Goal: Task Accomplishment & Management: Manage account settings

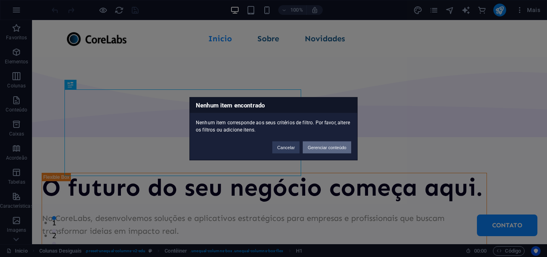
click at [312, 151] on button "Gerenciar conteúdo" at bounding box center [327, 147] width 48 height 12
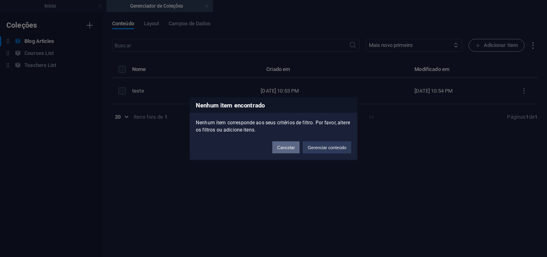
click at [291, 148] on button "Cancelar" at bounding box center [285, 147] width 27 height 12
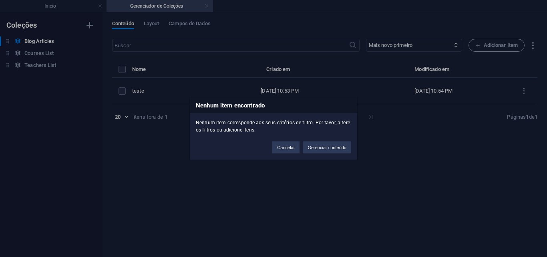
click at [120, 92] on div "Nenhum item encontrado Nenhum item corresponde aos seus critérios de filtro. Po…" at bounding box center [273, 128] width 547 height 257
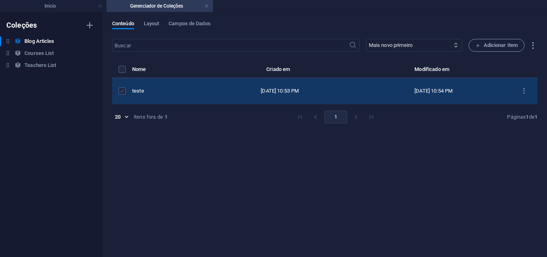
click at [120, 91] on label "items list" at bounding box center [121, 90] width 7 height 7
click at [0, 0] on input "items list" at bounding box center [0, 0] width 0 height 0
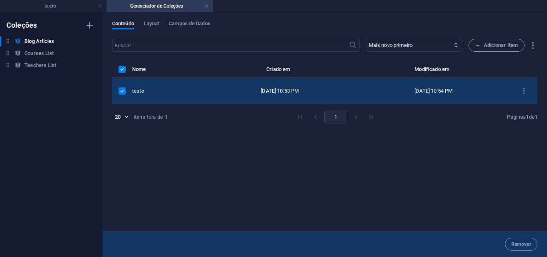
click at [188, 90] on div "teste" at bounding box center [164, 90] width 64 height 7
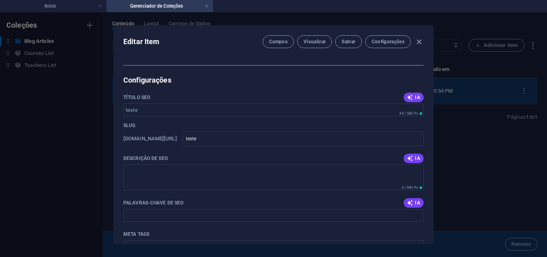
scroll to position [400, 0]
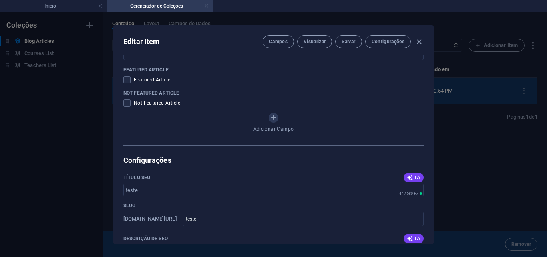
click at [146, 82] on span "Featured Article" at bounding box center [152, 79] width 36 height 6
click at [150, 78] on span "Featured Article" at bounding box center [152, 79] width 36 height 6
click at [123, 80] on span at bounding box center [126, 79] width 7 height 7
click at [123, 80] on input "checkbox" at bounding box center [128, 79] width 10 height 7
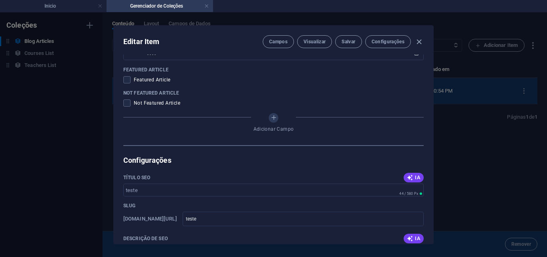
checkbox input "true"
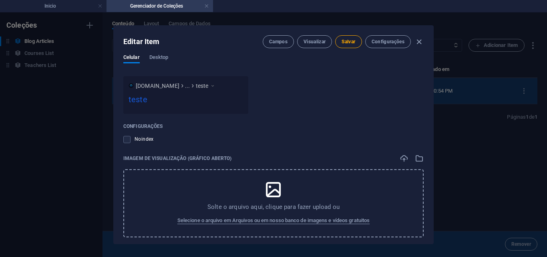
scroll to position [753, 0]
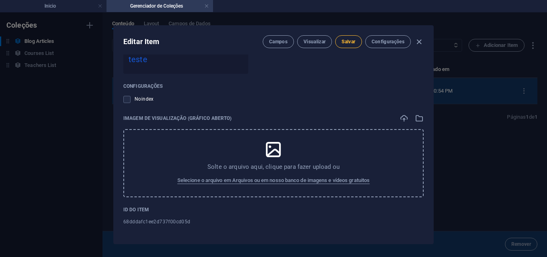
click at [343, 43] on span "Salvar" at bounding box center [348, 41] width 14 height 6
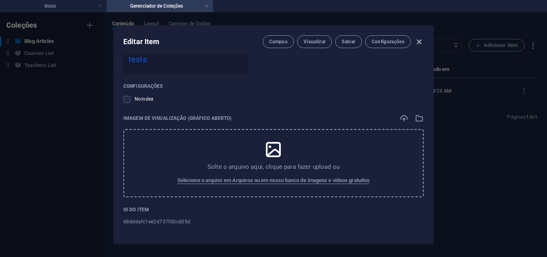
click at [419, 45] on icon "button" at bounding box center [418, 41] width 9 height 9
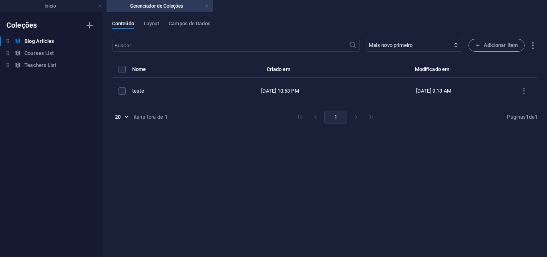
scroll to position [0, 0]
click at [51, 1] on li "Inicio" at bounding box center [53, 6] width 106 height 12
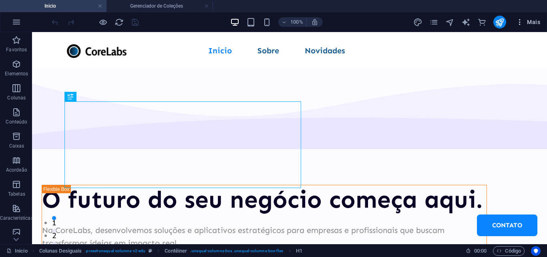
click at [517, 26] on icon "button" at bounding box center [519, 22] width 8 height 8
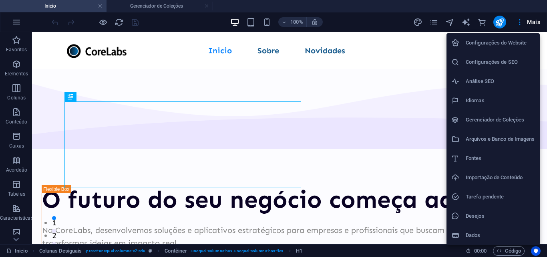
click at [468, 68] on li "Configurações de SEO" at bounding box center [492, 61] width 93 height 19
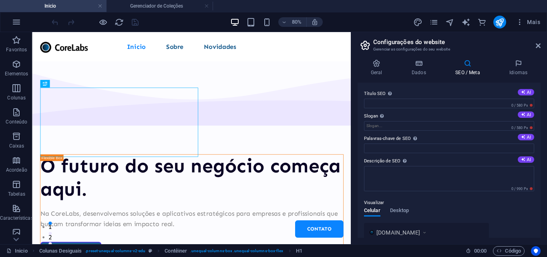
click at [522, 96] on label "Título SEO O título do seu website - torne-o algo que se destaque nos resultado…" at bounding box center [449, 94] width 170 height 10
click at [522, 98] on input "Título SEO O título do seu website - torne-o algo que se destaque nos resultado…" at bounding box center [449, 103] width 170 height 10
click at [522, 91] on icon at bounding box center [523, 92] width 4 height 4
click at [521, 116] on icon at bounding box center [523, 114] width 4 height 4
click at [525, 137] on button "AI" at bounding box center [525, 137] width 16 height 6
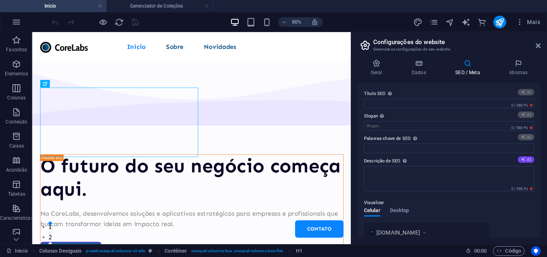
click at [526, 158] on button "AI" at bounding box center [525, 159] width 16 height 6
type input "**Soluções Inovadoras para Negócios**"
type input "Impacto real para o futuro do seu negócio!"
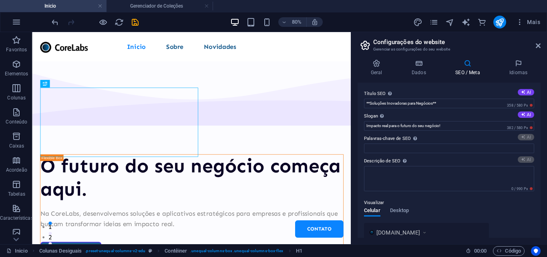
type input "soluções digitais personalizadas, aplicativos estratégicos para empresas, inova…"
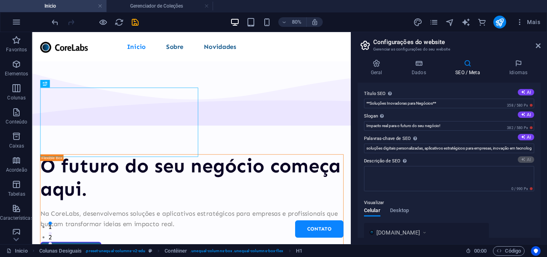
type textarea "Desenvolvemos soluções digitais estratégicas que transformam ideias em resultad…"
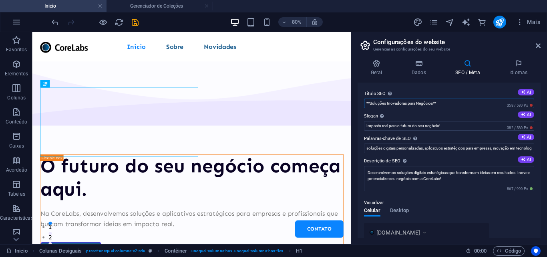
click at [445, 107] on input "**Soluções Inovadoras para Negócios**" at bounding box center [449, 103] width 170 height 10
click at [368, 103] on input "**Soluções Inovadoras para Negócios" at bounding box center [449, 103] width 170 height 10
type input "Soluções Inovadoras para Negócios"
click at [524, 112] on button "AI" at bounding box center [525, 114] width 16 height 6
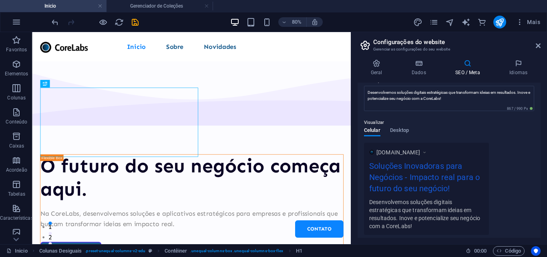
type input "Transforme ideias em impacto real hoje!"
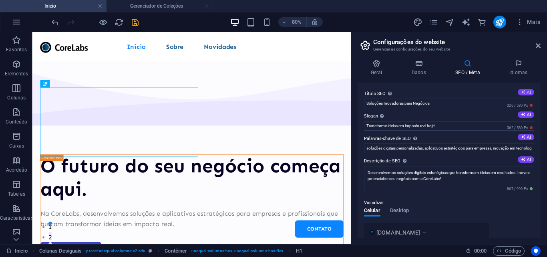
click at [529, 90] on button "AI" at bounding box center [525, 92] width 16 height 6
type input "Transforme seu Negócio Hoje!"
drag, startPoint x: 453, startPoint y: 126, endPoint x: 361, endPoint y: 126, distance: 91.2
click at [361, 126] on div "Título SEO O título do seu website - torne-o algo que se destaque nos resultado…" at bounding box center [448, 159] width 183 height 155
type input "O futuro do seu negócio começa aqui!"
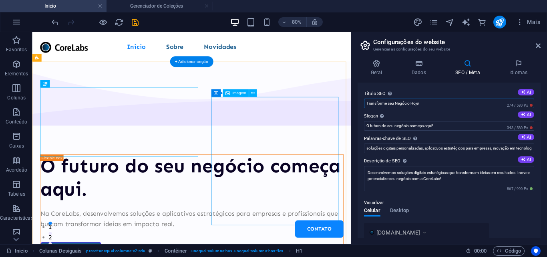
drag, startPoint x: 472, startPoint y: 139, endPoint x: 407, endPoint y: 126, distance: 66.9
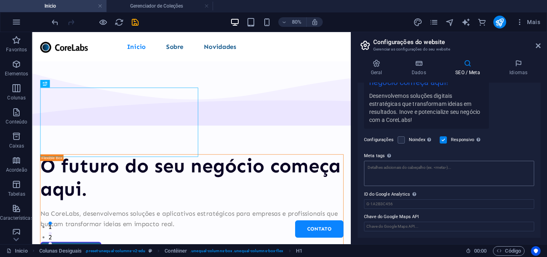
scroll to position [175, 0]
type input "CoreLabs"
click at [419, 60] on div "Geral Dados SEO / Meta Idiomas Nome do Website [DOMAIN_NAME] Logotipo Arraste o…" at bounding box center [449, 148] width 196 height 191
click at [421, 70] on h4 "Dados" at bounding box center [420, 67] width 44 height 17
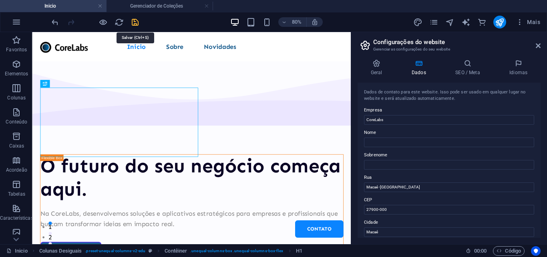
click at [134, 22] on icon "save" at bounding box center [134, 22] width 9 height 9
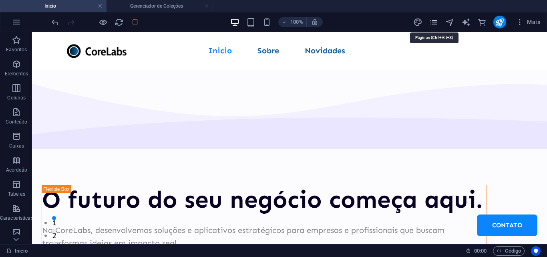
click at [430, 20] on icon "pages" at bounding box center [433, 22] width 9 height 9
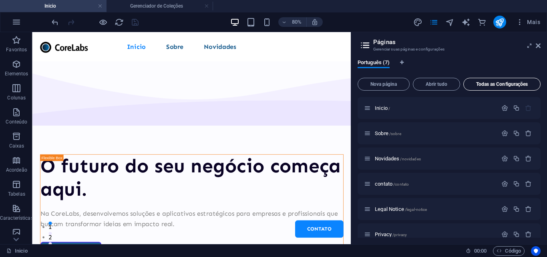
click at [492, 87] on button "Todas as Configurações" at bounding box center [501, 84] width 77 height 13
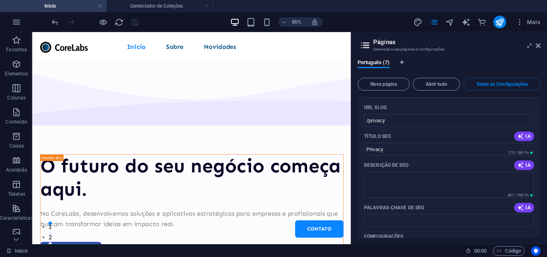
scroll to position [1836, 0]
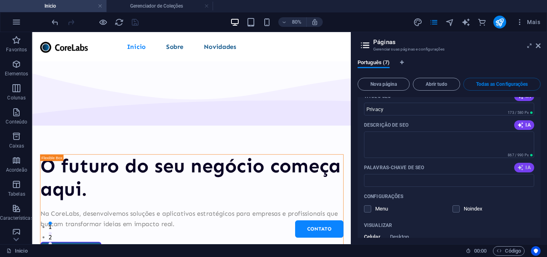
click at [528, 165] on span "IA" at bounding box center [524, 167] width 14 height 6
click at [518, 125] on icon "button" at bounding box center [520, 125] width 6 height 6
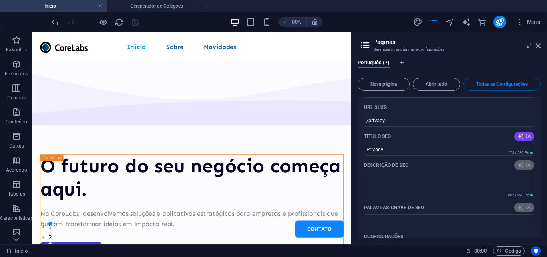
click at [515, 136] on button "IA" at bounding box center [524, 136] width 20 height 10
type input "política de privacidade, proteção de dados pessoais, informações coletadas, dir…"
type textarea "Descubra como a CoreLabs protege sua privacidade e gerencia seus dados pessoais…"
type input "política de privacidade, proteção de dados pessoais, informações coletadas, dir…"
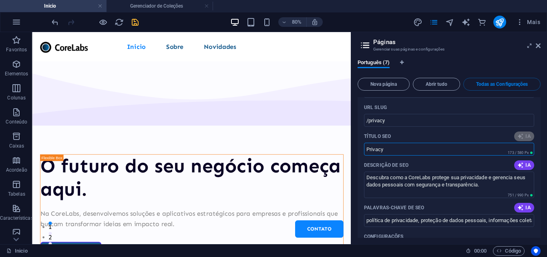
drag, startPoint x: 439, startPoint y: 145, endPoint x: 389, endPoint y: 150, distance: 49.9
click at [389, 150] on input "Privacy" at bounding box center [449, 148] width 170 height 13
type input "Política de Privacidade CoreLabs"
type textarea "Descubra como a CoreLabs protege sua privacidade e gerencia seus dados pessoais…"
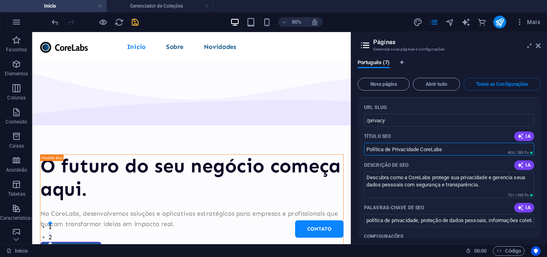
type input "política de privacidade, proteção de dados pessoais, informações coletadas, dir…"
click at [385, 148] on input "Política de Privacidade CoreLabs" at bounding box center [449, 148] width 170 height 13
click at [463, 145] on input "Política de Privacidade CoreLabs" at bounding box center [449, 148] width 170 height 13
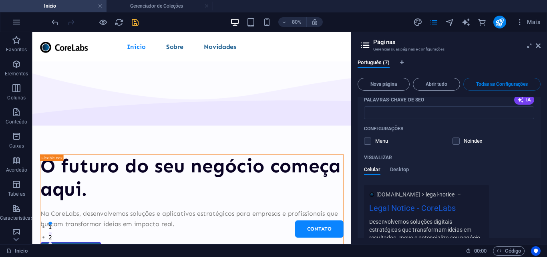
scroll to position [1475, 0]
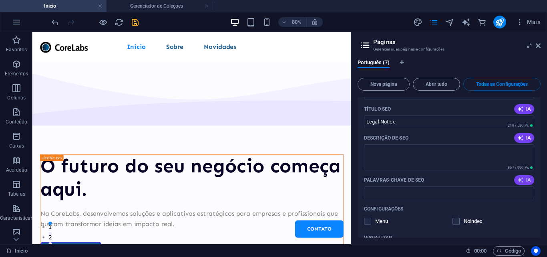
click at [518, 177] on icon "button" at bounding box center [520, 179] width 9 height 9
click at [522, 139] on span "IA" at bounding box center [524, 137] width 14 height 6
click at [519, 112] on icon "button" at bounding box center [520, 108] width 9 height 9
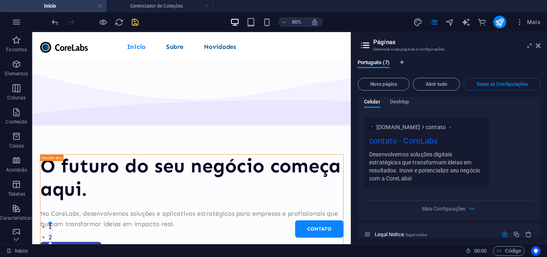
scroll to position [1115, 0]
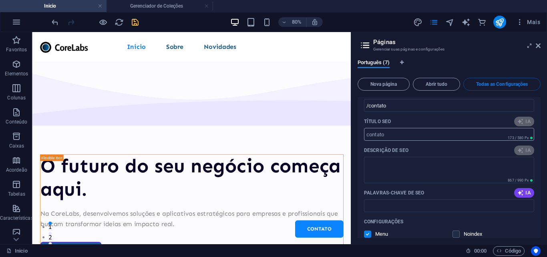
type input "aviso legal, propriedade intelectual, isenção de responsabilidade, links extern…"
type textarea "Descubra os termos de uso e isenção de responsabilidade da CoreLabs. Informação…"
type input "aviso legal, propriedade intelectual, isenção de responsabilidade, links extern…"
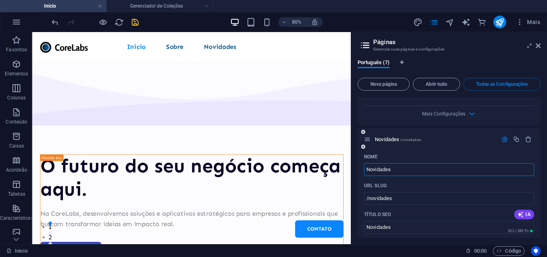
type input "Aviso Legal - CoreLabs [GEOGRAPHIC_DATA]"
type textarea "Descubra os termos de uso e isenção de responsabilidade da CoreLabs. Informação…"
type input "aviso legal, propriedade intelectual, isenção de responsabilidade, links extern…"
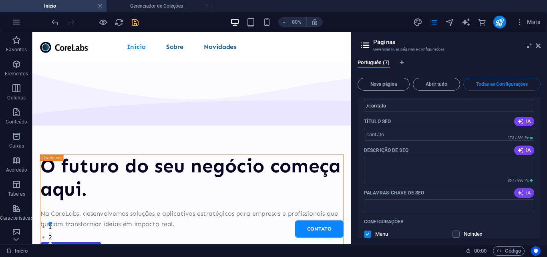
click at [519, 193] on icon "button" at bounding box center [520, 192] width 9 height 9
click at [520, 151] on icon "button" at bounding box center [520, 150] width 8 height 8
click at [523, 122] on span "IA" at bounding box center [524, 121] width 14 height 6
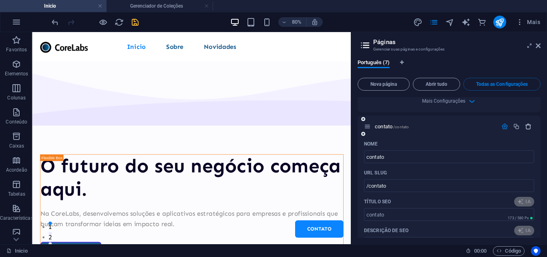
scroll to position [915, 0]
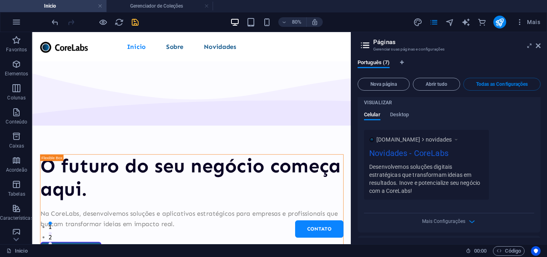
type input "soluções tecnológicas, desenvolvimento de aplicativos, inovação digital, eficiê…"
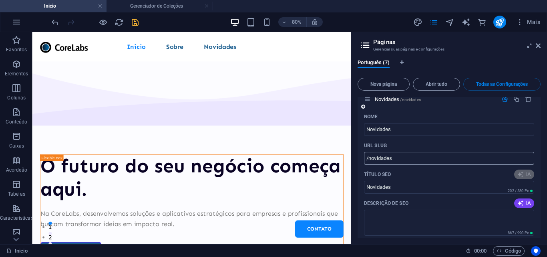
type textarea "Transforme sua empresa com soluções tecnológicas da CoreLabs. Comece sua jornad…"
type input "soluções tecnológicas, desenvolvimento de aplicativos, inovação digital, eficiê…"
type input "Transforme Sua Empresa Agora"
type textarea "Transforme sua empresa com soluções tecnológicas da CoreLabs. Comece sua jornad…"
type input "soluções tecnológicas, desenvolvimento de aplicativos, inovação digital, eficiê…"
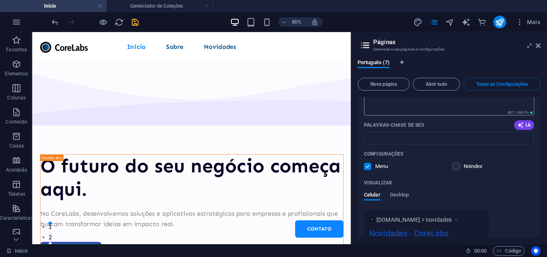
scroll to position [755, 0]
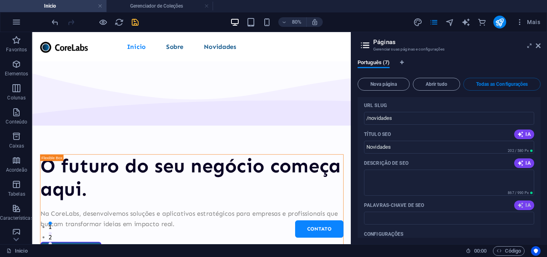
click at [525, 202] on span "IA" at bounding box center [524, 205] width 14 height 6
click at [522, 162] on icon "button" at bounding box center [520, 162] width 7 height 7
click at [529, 136] on span "IA" at bounding box center [524, 134] width 14 height 6
type input "soluções digitais, aplicativos personalizados, inovação em tecnologia, eficiênc…"
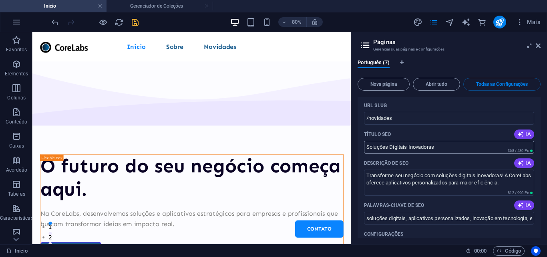
type input "Soluções Digitais Inovadoras"
type textarea "Transforme seu negócio com soluções digitais inovadoras! A CoreLabs oferece apl…"
type input "soluções digitais, aplicativos personalizados, inovação em tecnologia, eficiênc…"
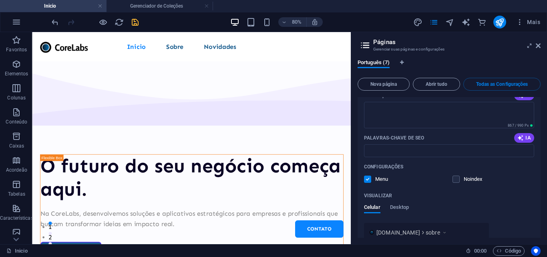
scroll to position [395, 0]
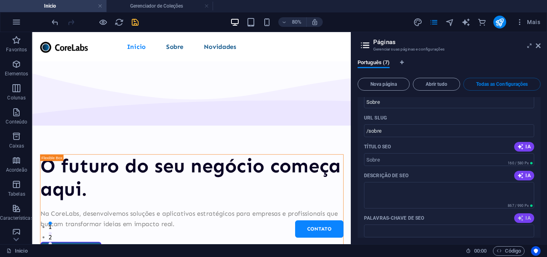
click at [522, 218] on icon "button" at bounding box center [520, 218] width 8 height 8
click at [517, 177] on icon "button" at bounding box center [521, 176] width 8 height 8
click at [519, 146] on icon "button" at bounding box center [520, 146] width 9 height 9
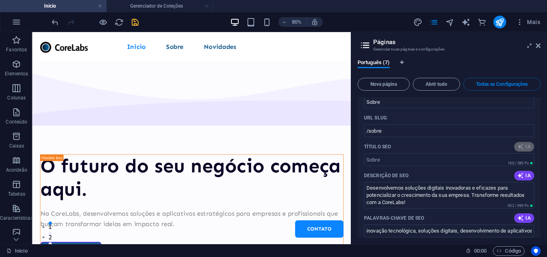
click at [133, 23] on icon "save" at bounding box center [134, 22] width 9 height 9
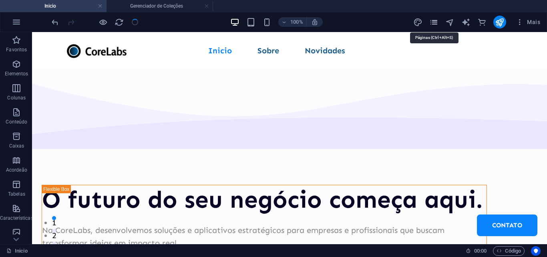
click at [437, 26] on icon "pages" at bounding box center [433, 22] width 9 height 9
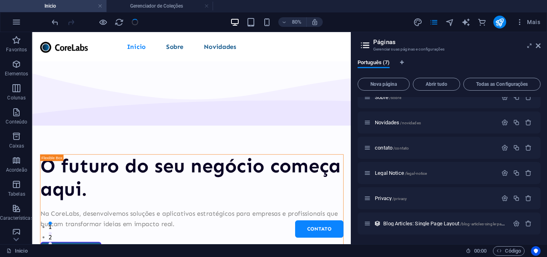
scroll to position [0, 0]
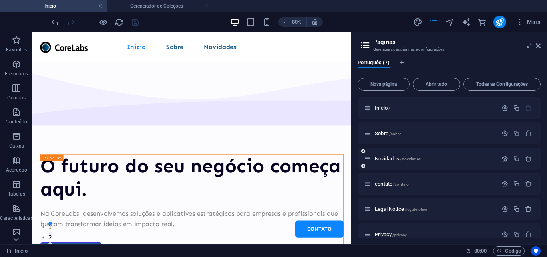
click at [367, 162] on div "Novidades /novidades" at bounding box center [430, 158] width 133 height 9
click at [367, 158] on icon at bounding box center [367, 158] width 7 height 7
click at [501, 157] on icon "button" at bounding box center [504, 158] width 7 height 7
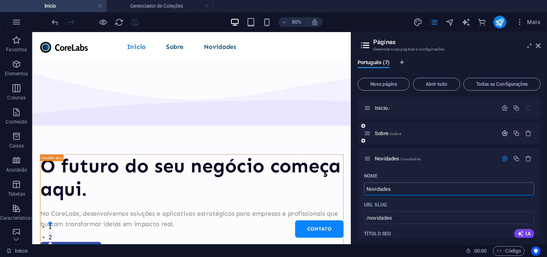
click at [505, 131] on icon "button" at bounding box center [504, 133] width 7 height 7
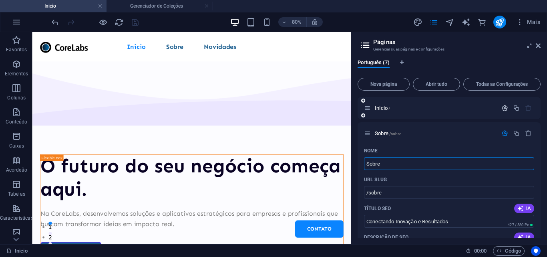
click at [502, 110] on icon "button" at bounding box center [504, 107] width 7 height 7
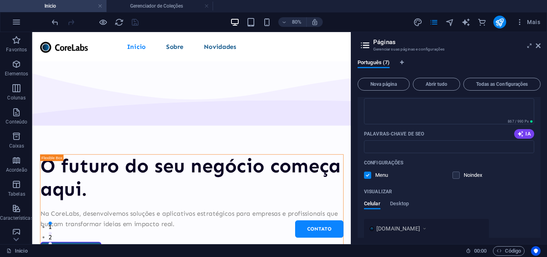
scroll to position [80, 0]
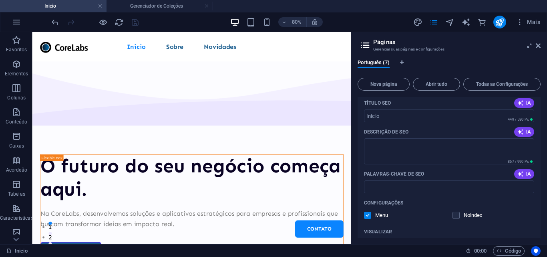
drag, startPoint x: 521, startPoint y: 174, endPoint x: 520, endPoint y: 164, distance: 10.5
click at [521, 174] on icon "button" at bounding box center [520, 173] width 6 height 6
click at [520, 135] on button "IA" at bounding box center [524, 132] width 20 height 10
click at [527, 100] on span "IA" at bounding box center [524, 103] width 14 height 6
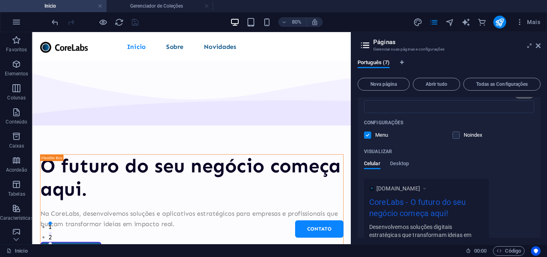
scroll to position [200, 0]
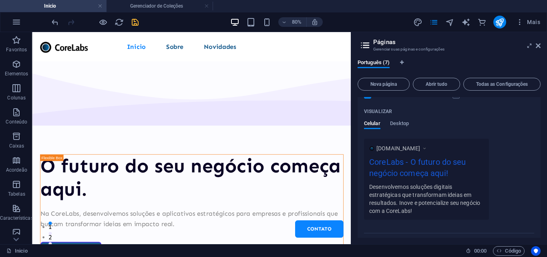
type input "soluções tecnológicas, aplicativos personalizados, inovação para negócios, dese…"
type textarea "Transforme seu negócio com a CoreLabs. Criamos soluções e aplicativos personali…"
type input "soluções tecnológicas, aplicativos personalizados, inovação para negócios, dese…"
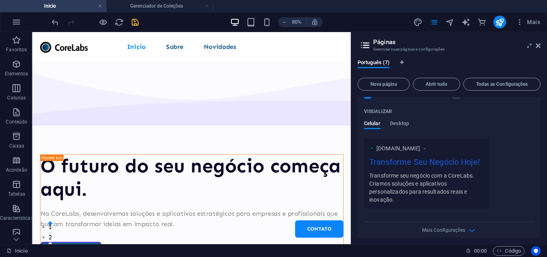
type input "Transforme Seu Negócio Hoje!"
type textarea "Transforme seu negócio com a CoreLabs. Criamos soluções e aplicativos personali…"
type input "soluções tecnológicas, aplicativos personalizados, inovação para negócios, dese…"
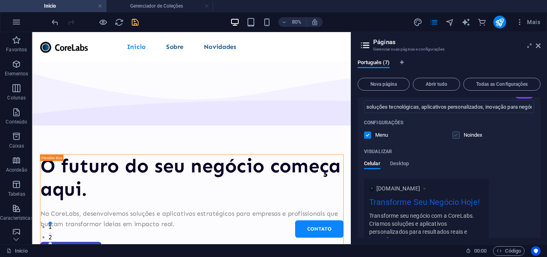
scroll to position [120, 0]
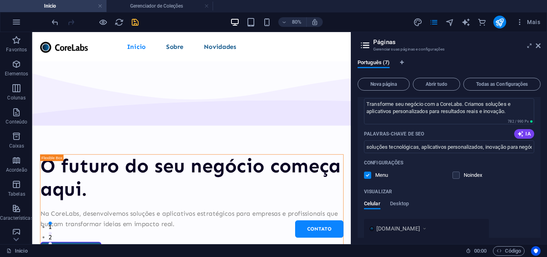
click at [427, 91] on div "Nova página Abrir tudo Todas as Configurações Inicio / Nome Inicio ​ URL SLUG /…" at bounding box center [448, 155] width 183 height 163
click at [431, 85] on span "Abrir tudo" at bounding box center [436, 84] width 40 height 5
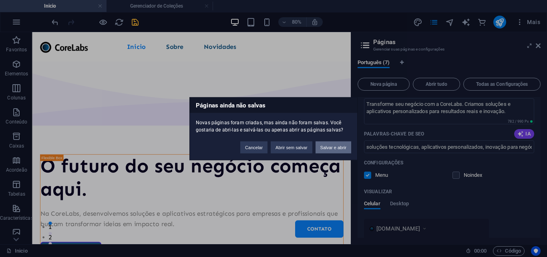
click at [324, 148] on button "Salvar e abrir" at bounding box center [333, 147] width 36 height 12
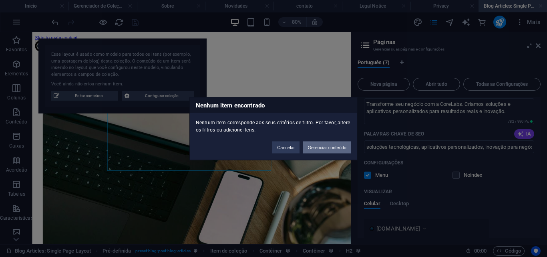
scroll to position [324, 0]
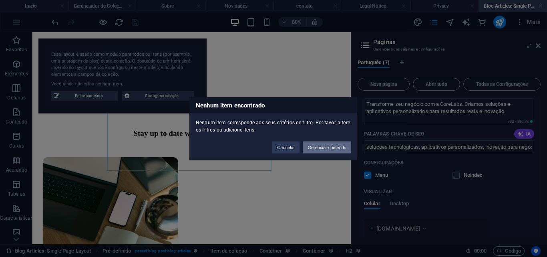
click at [314, 150] on button "Gerenciar conteúdo" at bounding box center [327, 147] width 48 height 12
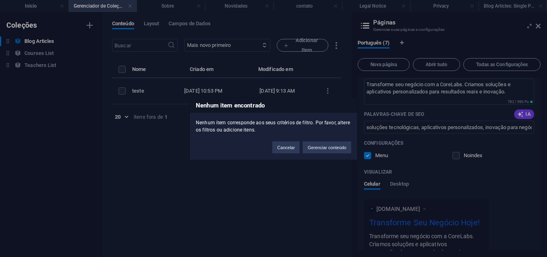
scroll to position [0, 0]
click at [322, 147] on button "Gerenciar conteúdo" at bounding box center [327, 147] width 48 height 12
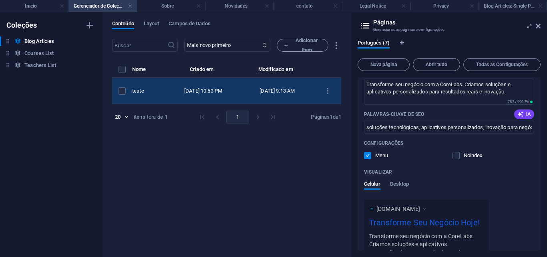
click at [277, 97] on td "[DATE] 9:13 AM" at bounding box center [277, 91] width 74 height 26
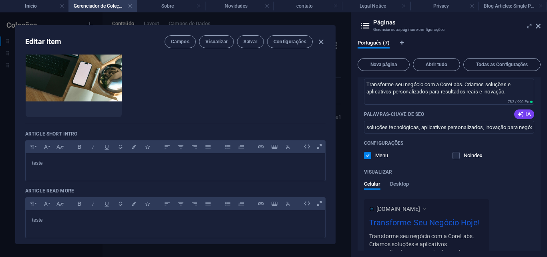
scroll to position [32, 0]
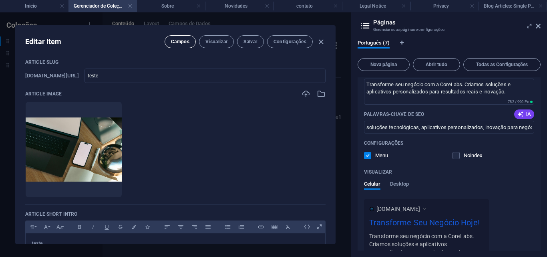
click at [168, 41] on button "Campos" at bounding box center [179, 41] width 31 height 13
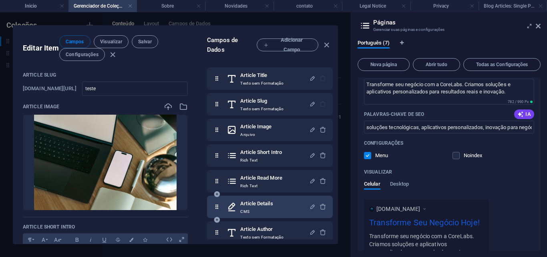
scroll to position [84, 0]
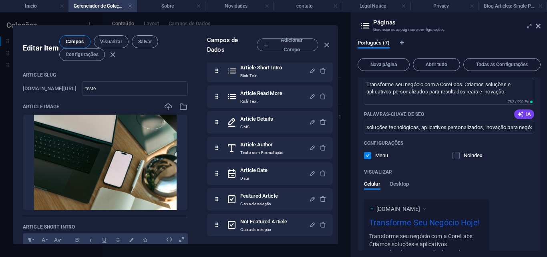
click at [66, 42] on span "Campos" at bounding box center [75, 41] width 18 height 6
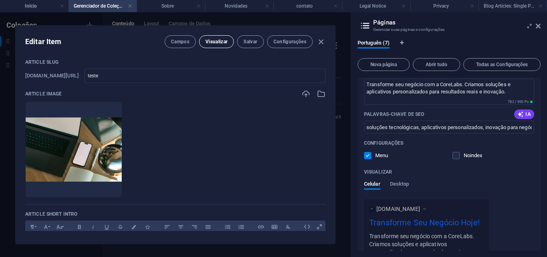
click at [222, 47] on button "Visualizar" at bounding box center [216, 41] width 35 height 13
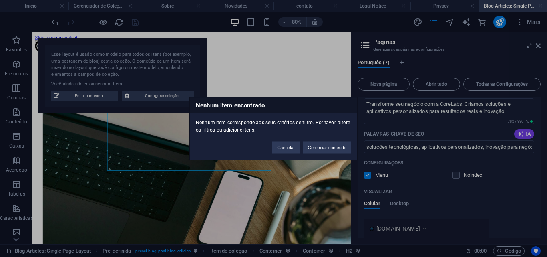
scroll to position [324, 0]
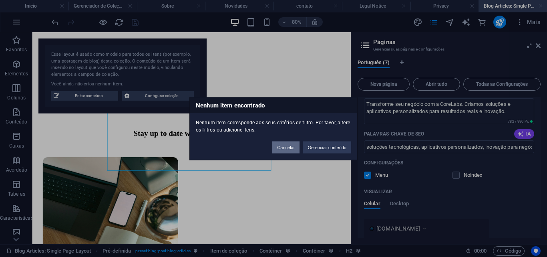
click at [282, 145] on button "Cancelar" at bounding box center [285, 147] width 27 height 12
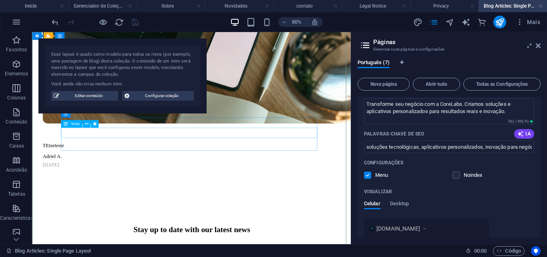
scroll to position [164, 0]
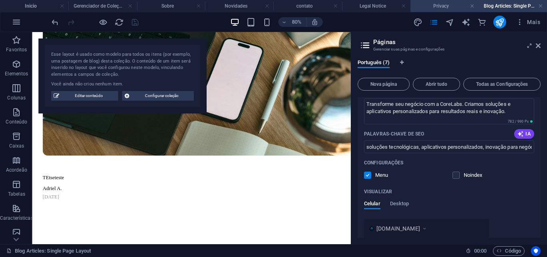
click at [444, 7] on h4 "Privacy" at bounding box center [444, 6] width 68 height 9
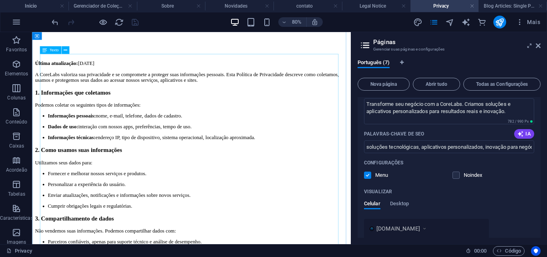
scroll to position [0, 0]
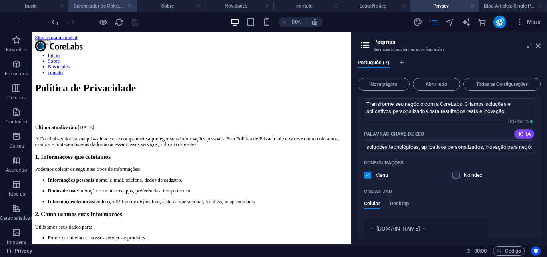
click at [96, 8] on h4 "Gerenciador de Coleções" at bounding box center [102, 6] width 68 height 9
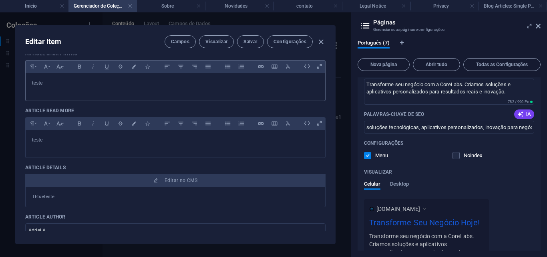
scroll to position [233, 0]
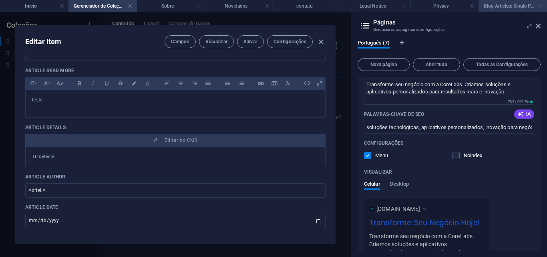
click at [507, 13] on header "Páginas Gerenciar suas páginas e configurações" at bounding box center [449, 22] width 181 height 21
click at [505, 8] on h4 "Blog Articles: Single Page Layout" at bounding box center [512, 6] width 68 height 9
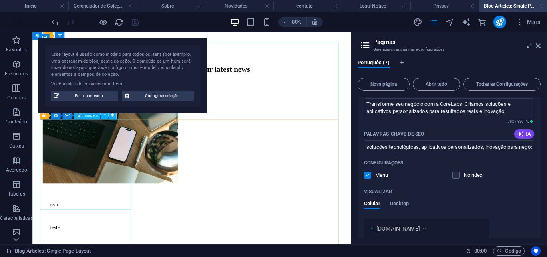
scroll to position [164, 0]
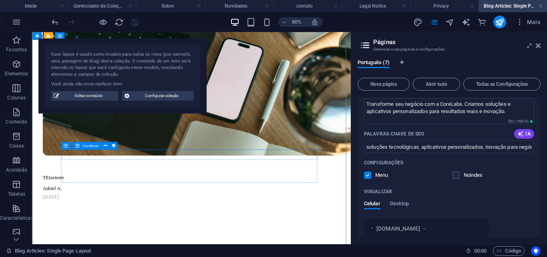
click at [98, 210] on div "TEtseteste" at bounding box center [205, 213] width 320 height 7
select select "article-details"
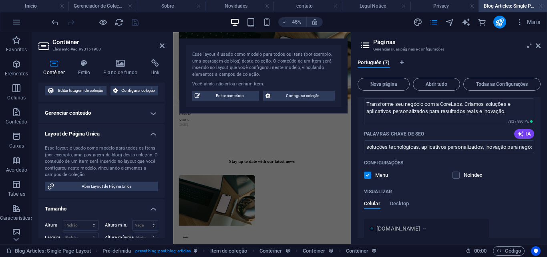
scroll to position [0, 0]
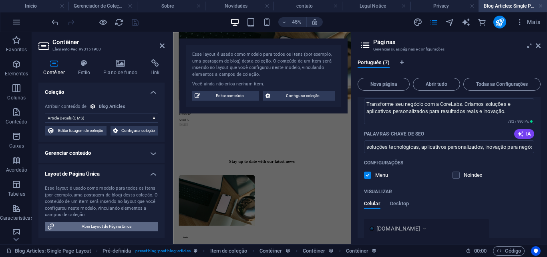
click at [100, 222] on span "Abrir Layout de Página Única" at bounding box center [106, 226] width 99 height 10
click at [104, 224] on span "Abrir Layout de Página Única" at bounding box center [106, 226] width 99 height 10
click at [104, 223] on span "Abrir Layout de Página Única" at bounding box center [106, 226] width 99 height 10
click at [162, 43] on icon at bounding box center [162, 45] width 5 height 6
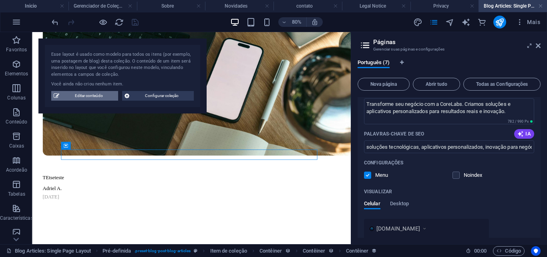
click at [93, 93] on span "Editar conteúdo" at bounding box center [89, 96] width 54 height 10
type input "[DATE]"
checkbox input "true"
type input "teste"
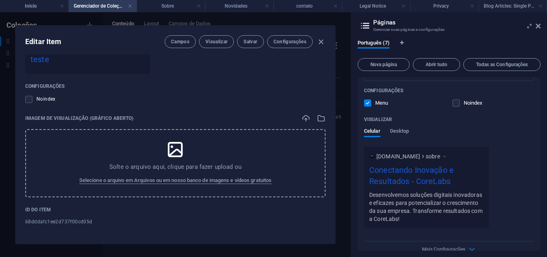
scroll to position [680, 0]
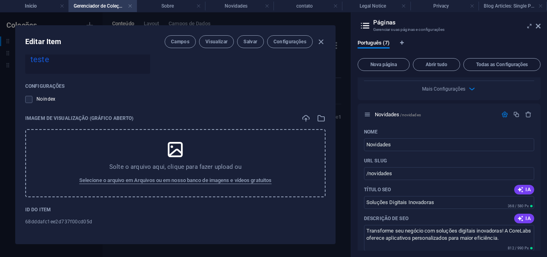
click at [537, 30] on header "Páginas Gerenciar suas páginas e configurações" at bounding box center [449, 22] width 181 height 21
click at [537, 28] on icon at bounding box center [537, 26] width 5 height 6
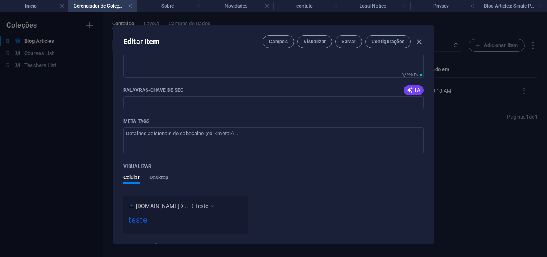
scroll to position [513, 0]
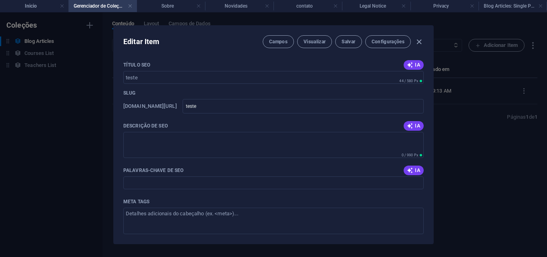
click at [419, 35] on div "Editar Item Campos Visualizar Salvar Configurações" at bounding box center [273, 40] width 319 height 29
click at [419, 40] on icon "button" at bounding box center [418, 41] width 9 height 9
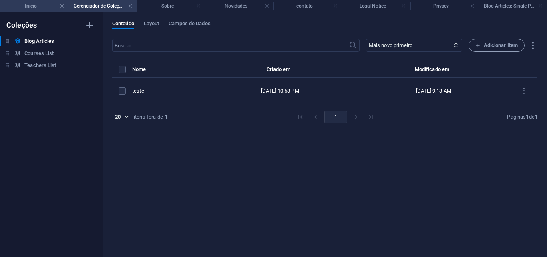
click at [28, 7] on h4 "Inicio" at bounding box center [34, 6] width 68 height 9
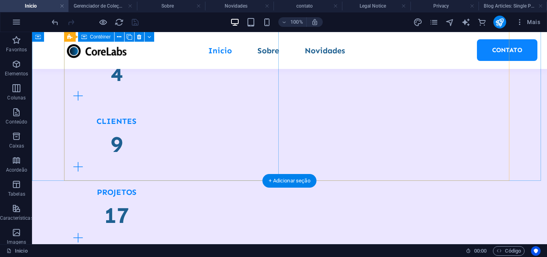
scroll to position [880, 0]
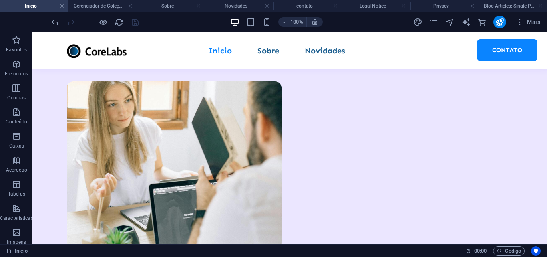
click at [108, 3] on h4 "Gerenciador de Coleções" at bounding box center [102, 6] width 68 height 9
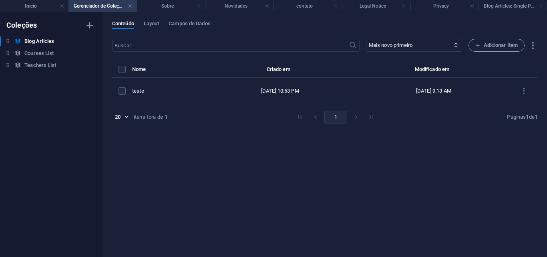
scroll to position [0, 0]
click at [153, 0] on li "Sobre" at bounding box center [171, 6] width 68 height 12
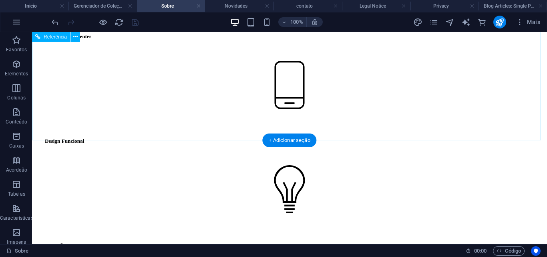
scroll to position [1721, 0]
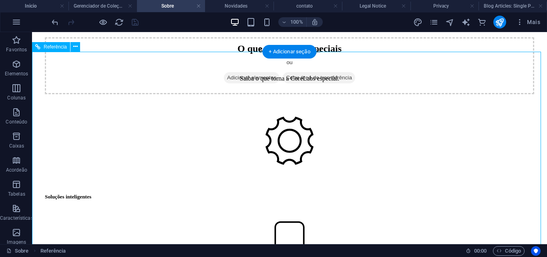
drag, startPoint x: 155, startPoint y: 146, endPoint x: 218, endPoint y: 145, distance: 62.4
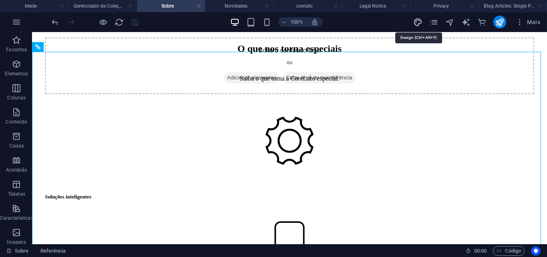
click at [417, 25] on icon "design" at bounding box center [417, 22] width 9 height 9
select select "px"
select select "400"
select select "px"
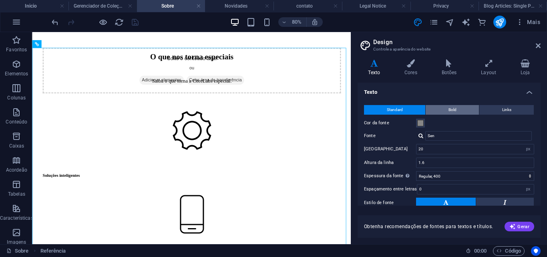
click at [447, 110] on button "Bold" at bounding box center [451, 110] width 53 height 10
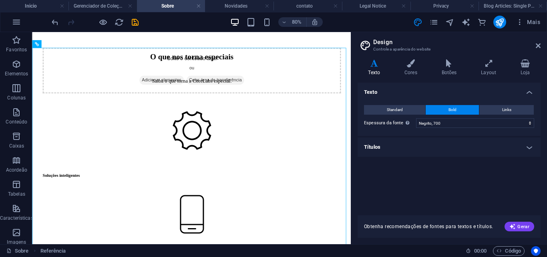
scroll to position [1801, 0]
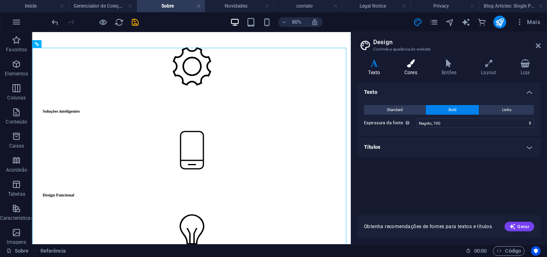
click at [430, 66] on h4 "Cores" at bounding box center [412, 67] width 37 height 17
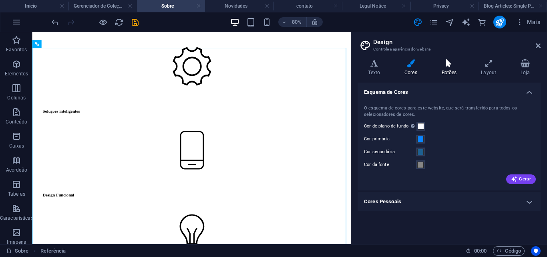
click at [445, 62] on icon at bounding box center [449, 63] width 36 height 8
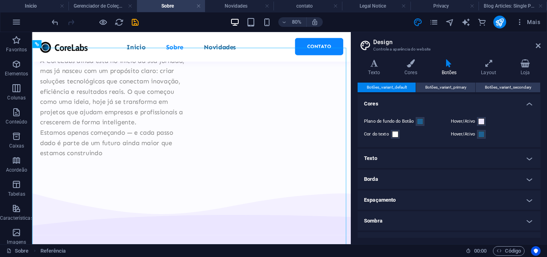
click at [454, 64] on icon at bounding box center [449, 63] width 36 height 8
click at [437, 89] on span "Botões_variant_primary" at bounding box center [445, 87] width 41 height 10
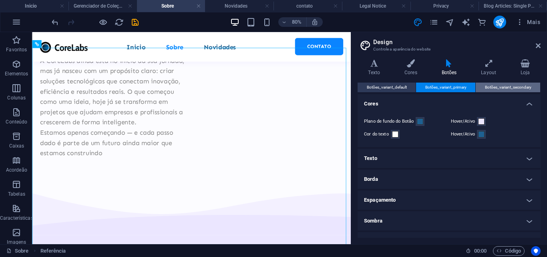
click at [485, 83] on span "Botões_variant_secondary" at bounding box center [508, 87] width 46 height 10
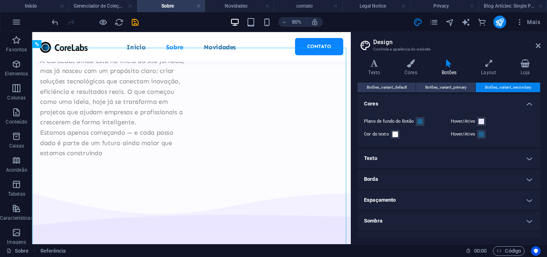
click at [421, 156] on h4 "Texto" at bounding box center [448, 157] width 183 height 19
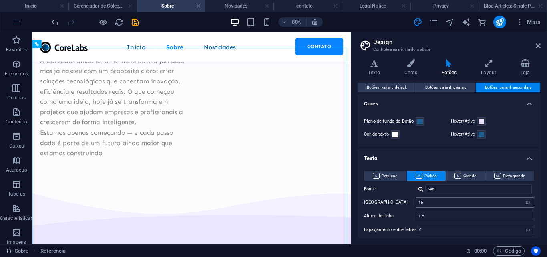
scroll to position [150, 0]
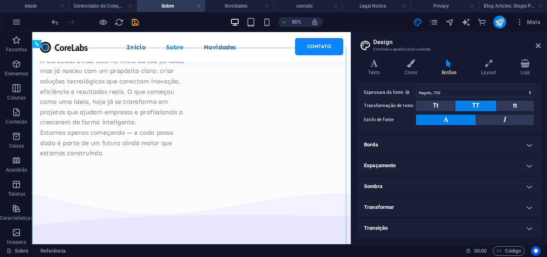
click at [432, 148] on h4 "Borda" at bounding box center [448, 144] width 183 height 19
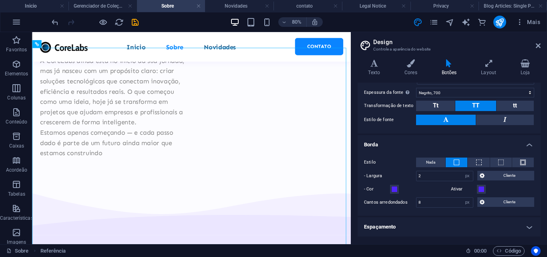
click at [389, 190] on label "- Cor" at bounding box center [377, 189] width 26 height 10
click at [390, 190] on button "- Cor" at bounding box center [394, 188] width 9 height 9
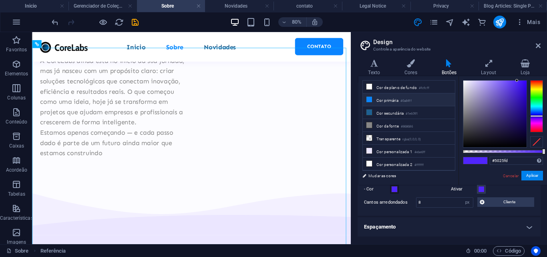
click at [399, 103] on li "Cor primária #0a84ff" at bounding box center [409, 99] width 92 height 13
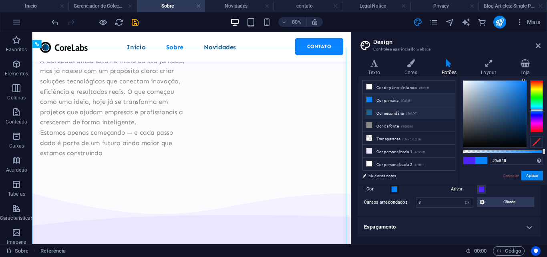
click at [403, 115] on li "Cor secundária #1e6091" at bounding box center [409, 112] width 92 height 13
type input "#1e6091"
click at [481, 191] on span at bounding box center [481, 189] width 6 height 6
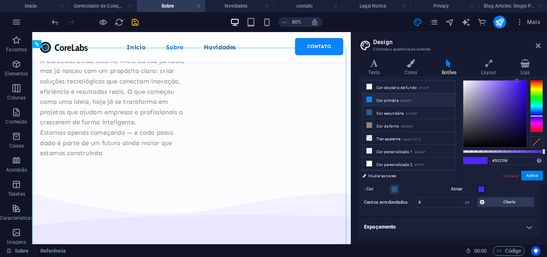
click at [401, 104] on li "Cor primária #0a84ff" at bounding box center [409, 99] width 92 height 13
type input "#0a84ff"
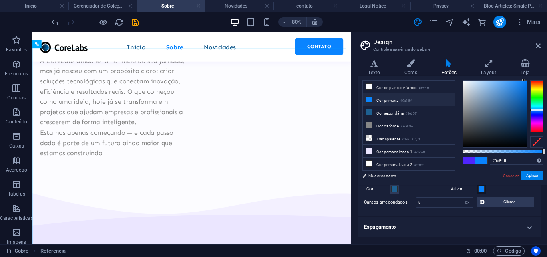
click at [433, 210] on div "Estilo Nada - Largura 2 px rem vh vw Cliente Cliente 2 px rem vh vw 2 px rem vh…" at bounding box center [449, 182] width 186 height 66
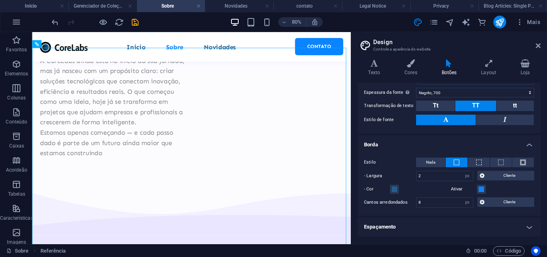
scroll to position [211, 0]
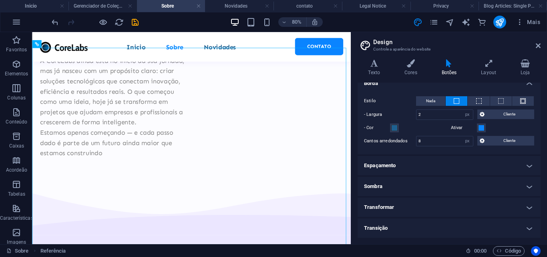
click at [397, 171] on h4 "Espaçamento" at bounding box center [448, 165] width 183 height 19
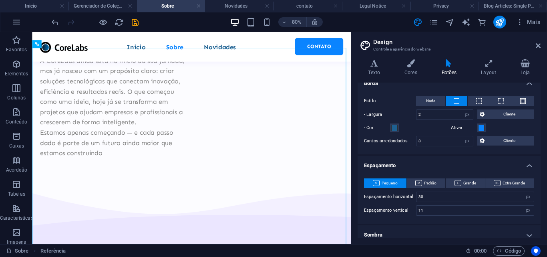
scroll to position [260, 0]
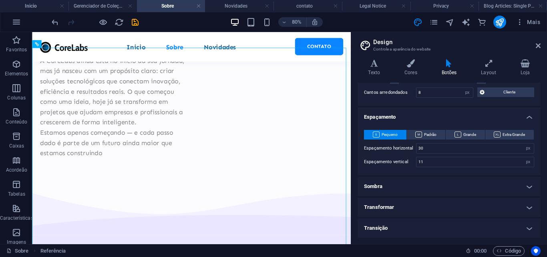
click at [391, 177] on h4 "Sombra" at bounding box center [448, 185] width 183 height 19
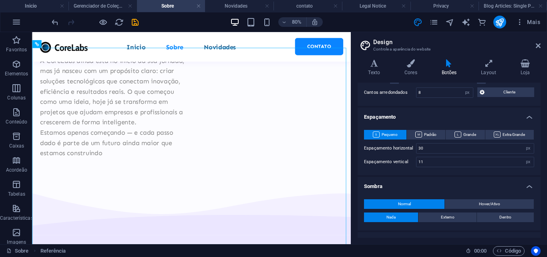
scroll to position [294, 0]
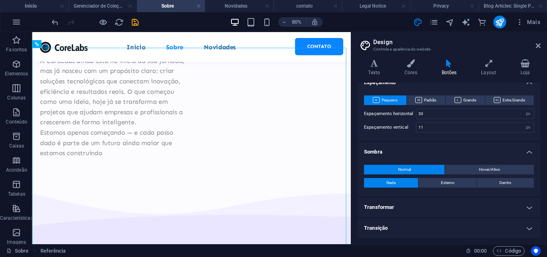
click at [397, 204] on h4 "Transformar" at bounding box center [448, 206] width 183 height 19
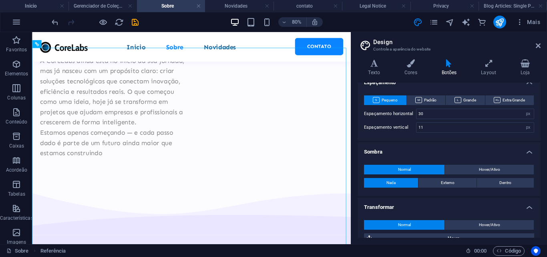
scroll to position [367, 0]
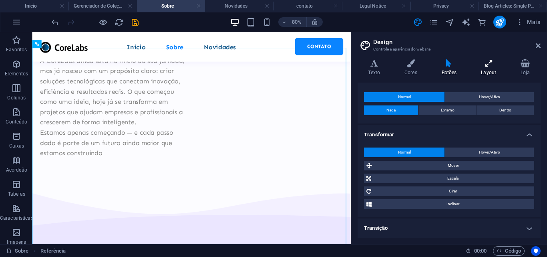
click at [483, 73] on h4 "Layout" at bounding box center [490, 67] width 40 height 17
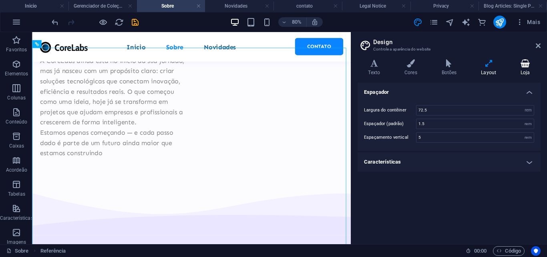
click at [531, 62] on icon at bounding box center [525, 63] width 30 height 8
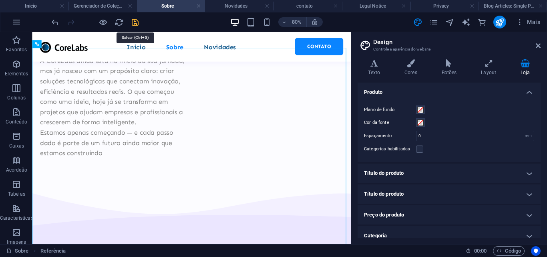
click at [138, 25] on icon "save" at bounding box center [134, 22] width 9 height 9
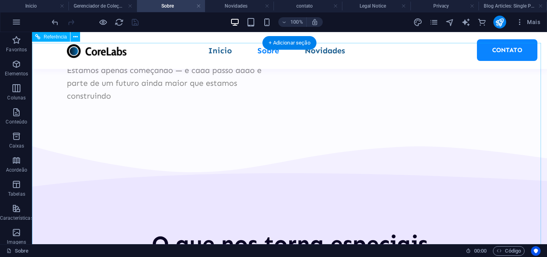
scroll to position [1690, 0]
